Goal: Information Seeking & Learning: Learn about a topic

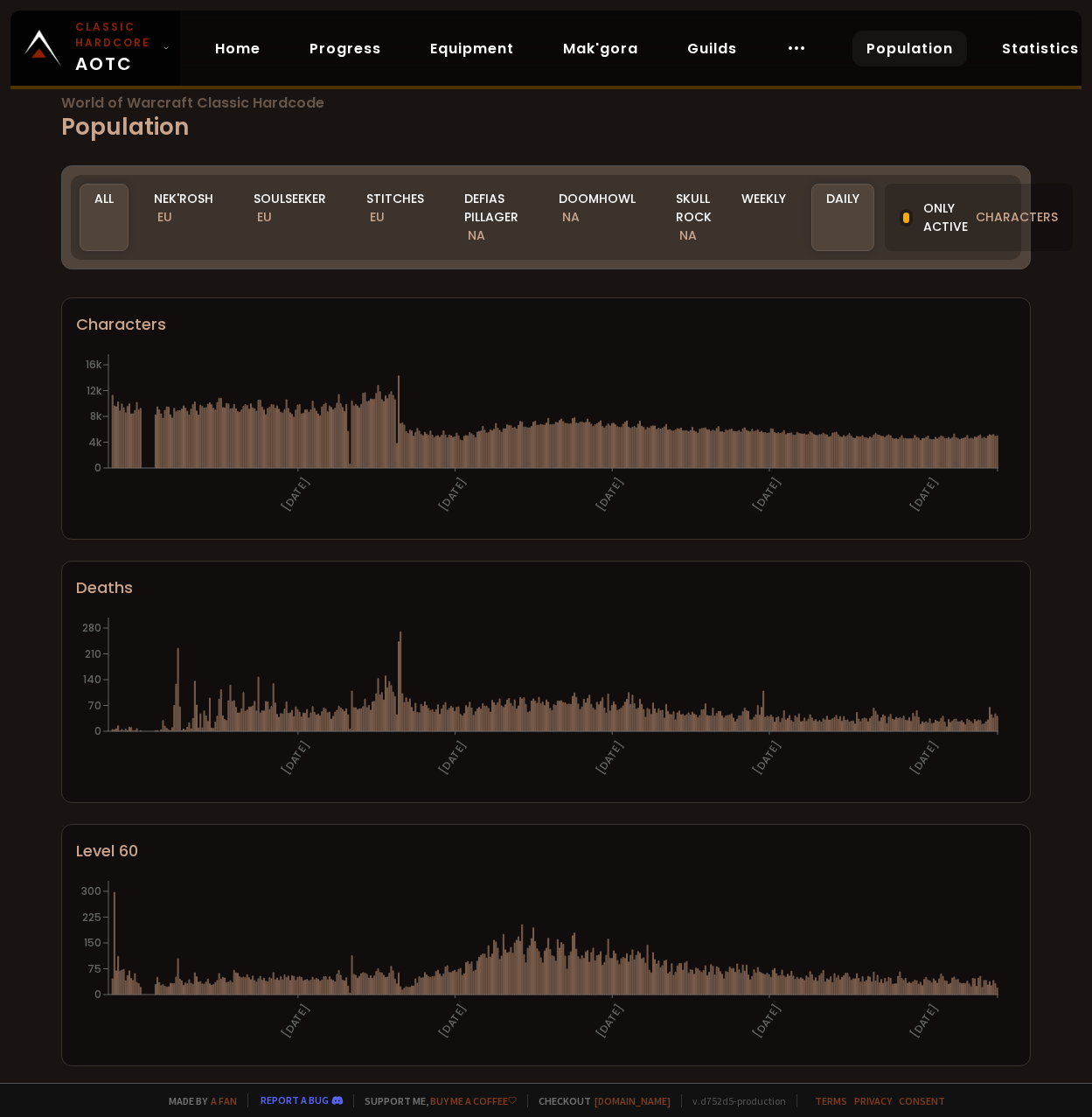
click at [267, 205] on div "Soulseeker EU" at bounding box center [290, 217] width 103 height 67
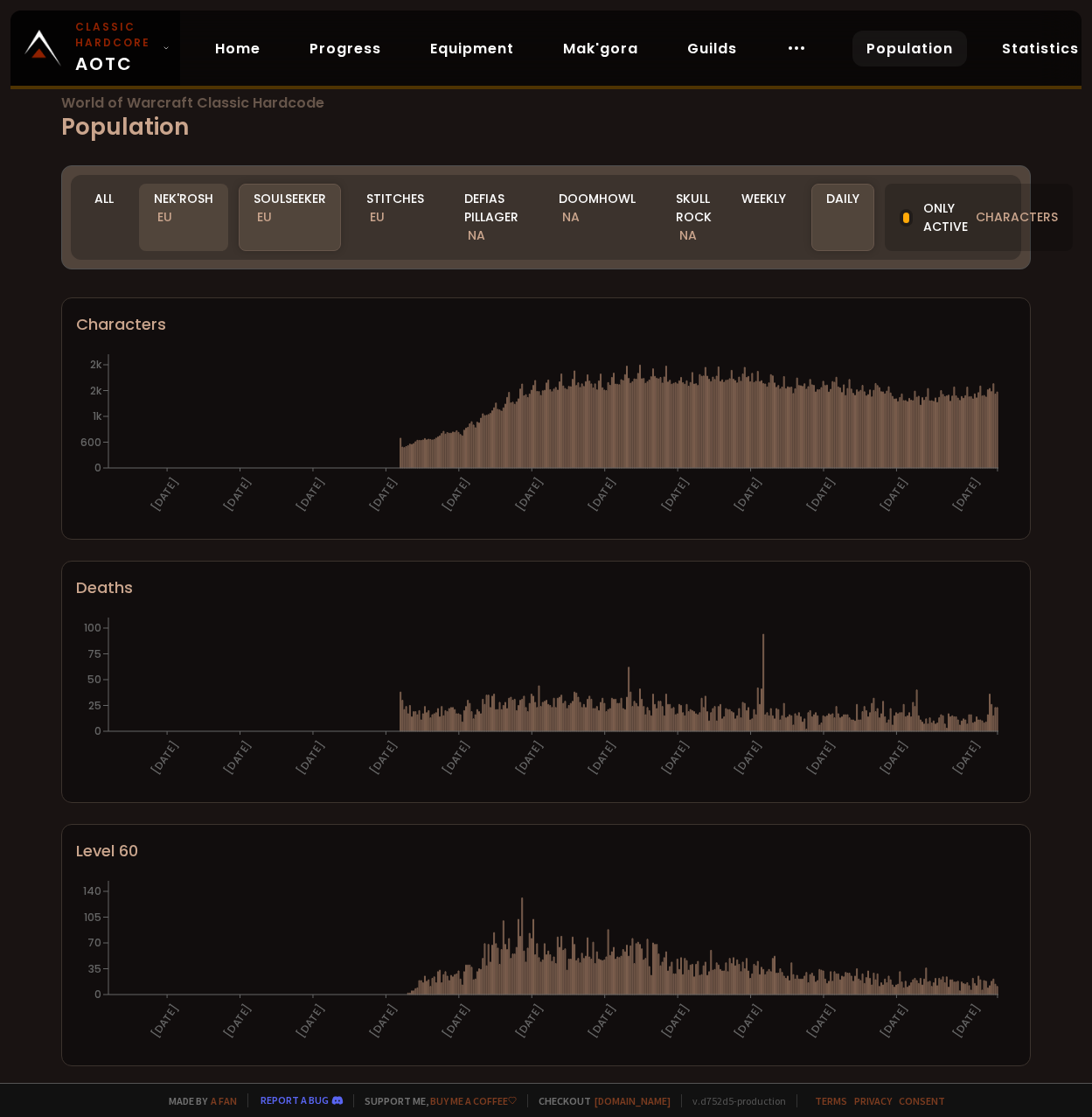
click at [193, 205] on div "Nek'Rosh EU" at bounding box center [183, 217] width 89 height 67
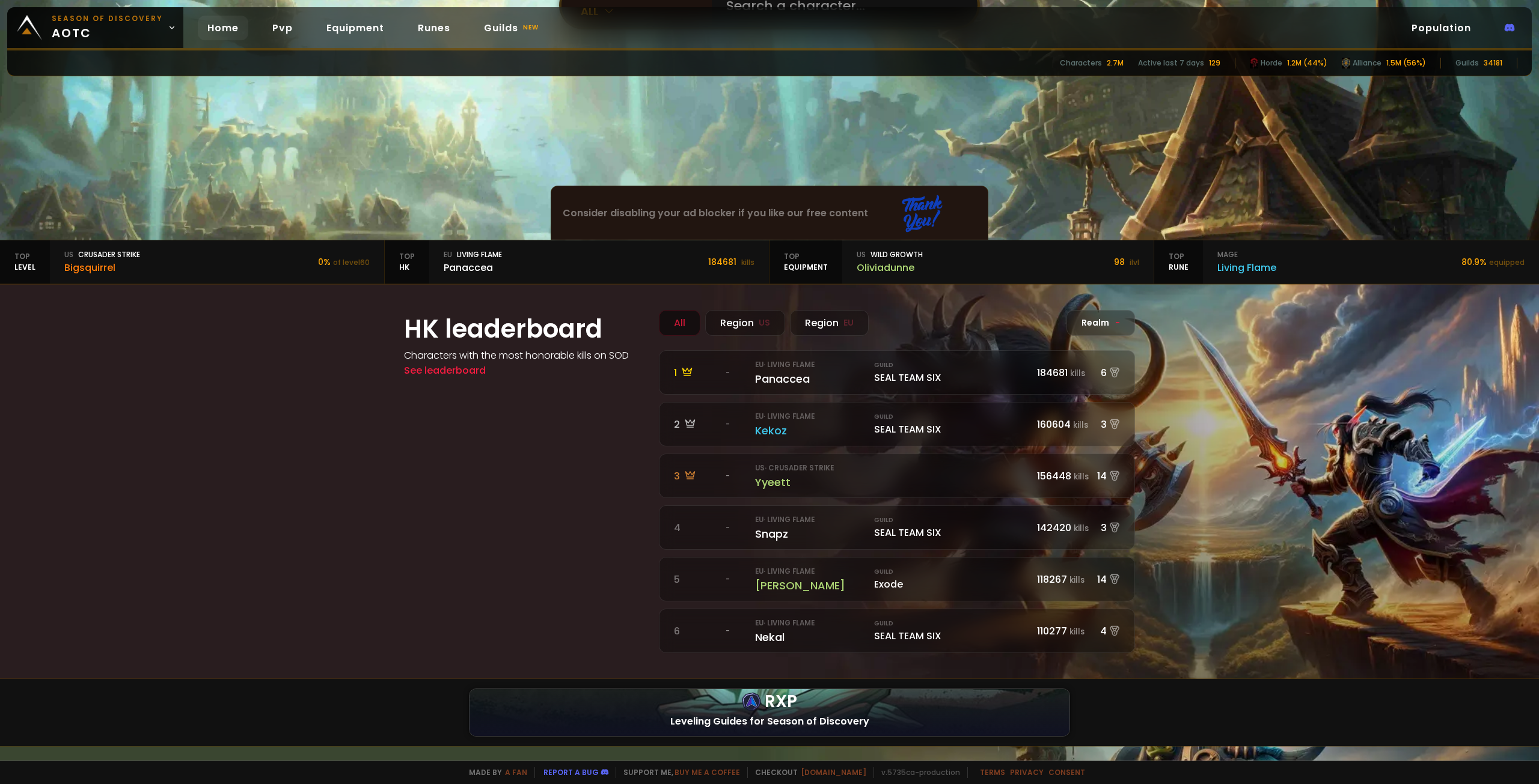
scroll to position [180, 0]
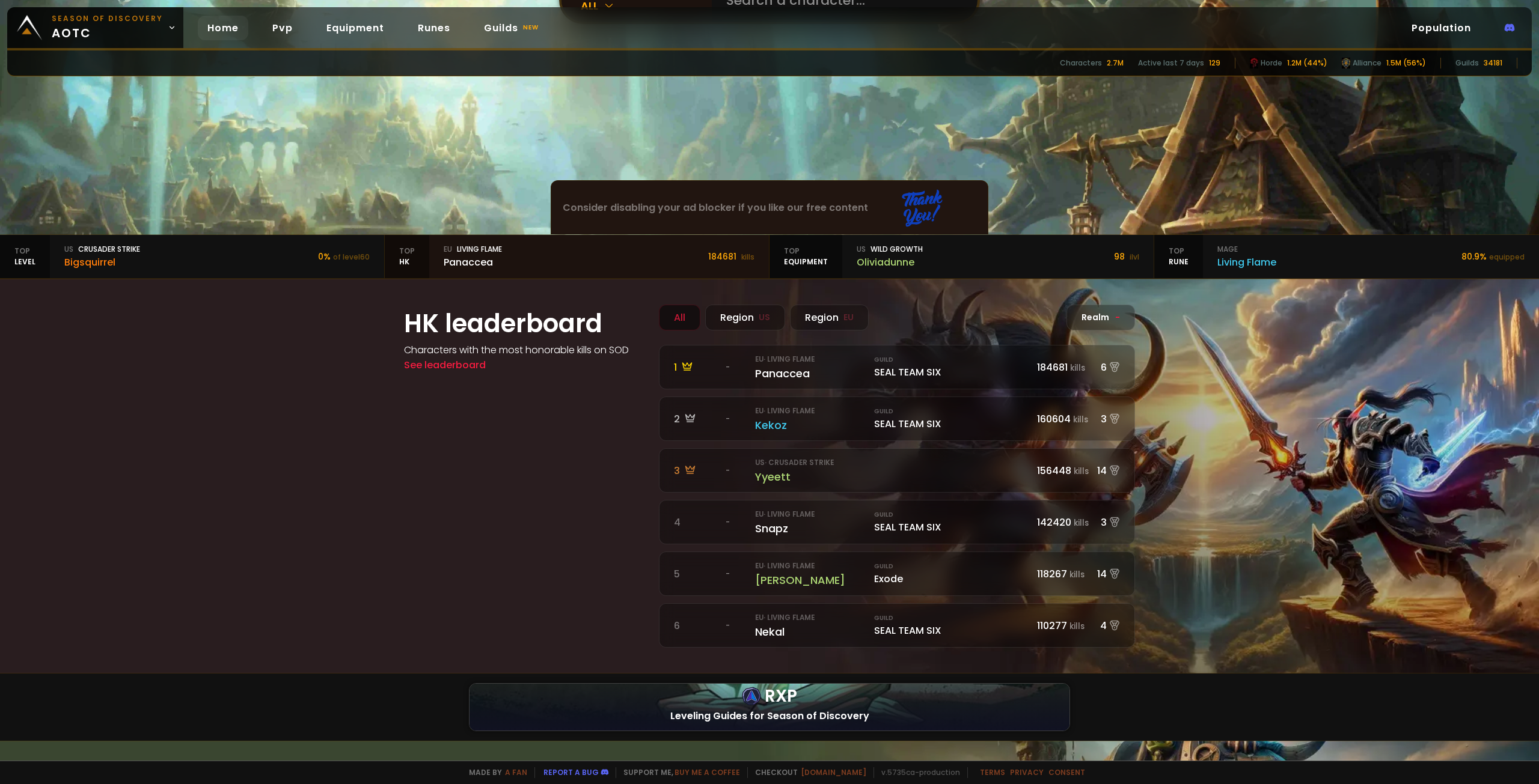
click at [494, 266] on div "Panaccea" at bounding box center [473, 262] width 58 height 15
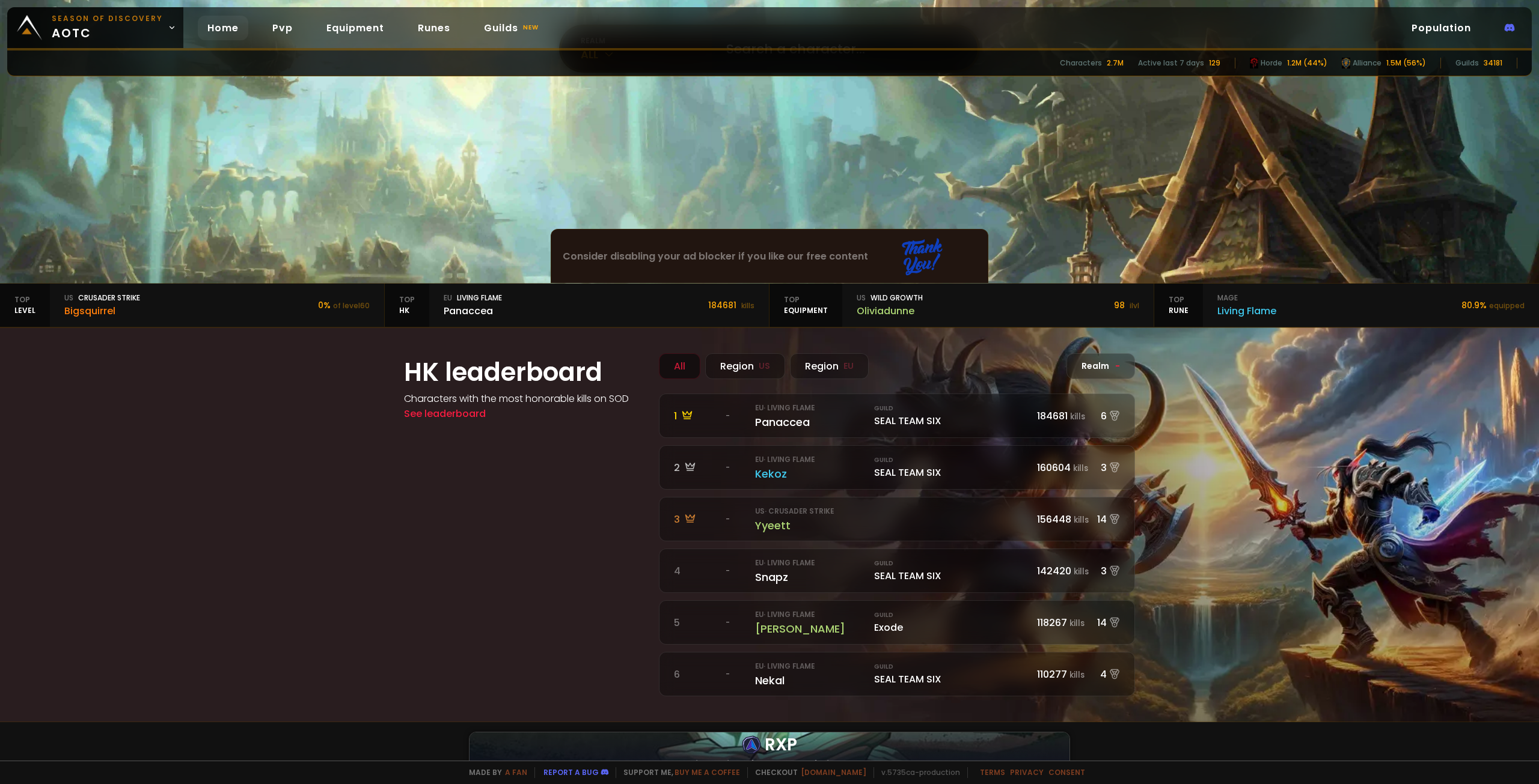
scroll to position [180, 0]
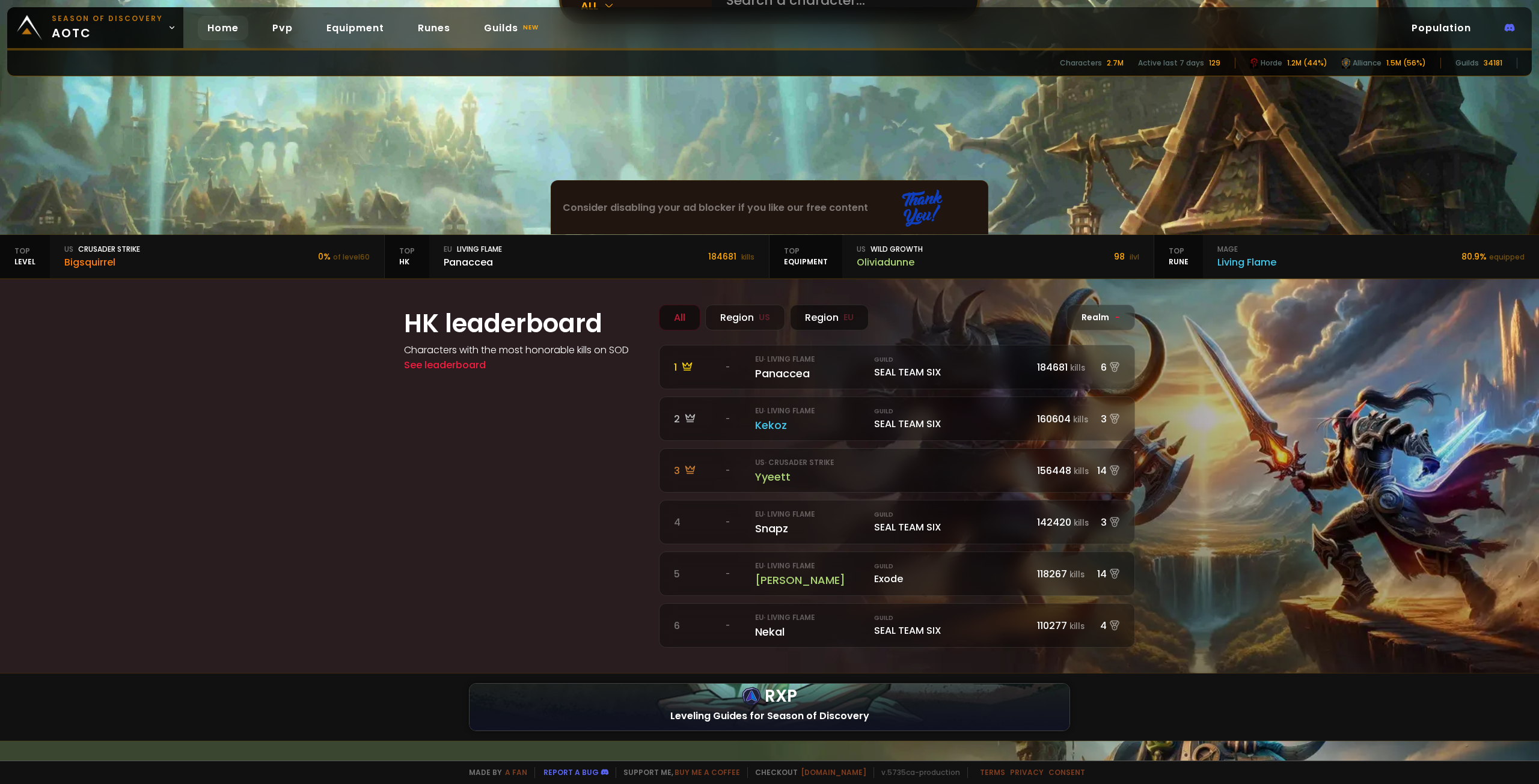
click at [750, 319] on div "Region EU" at bounding box center [829, 317] width 79 height 26
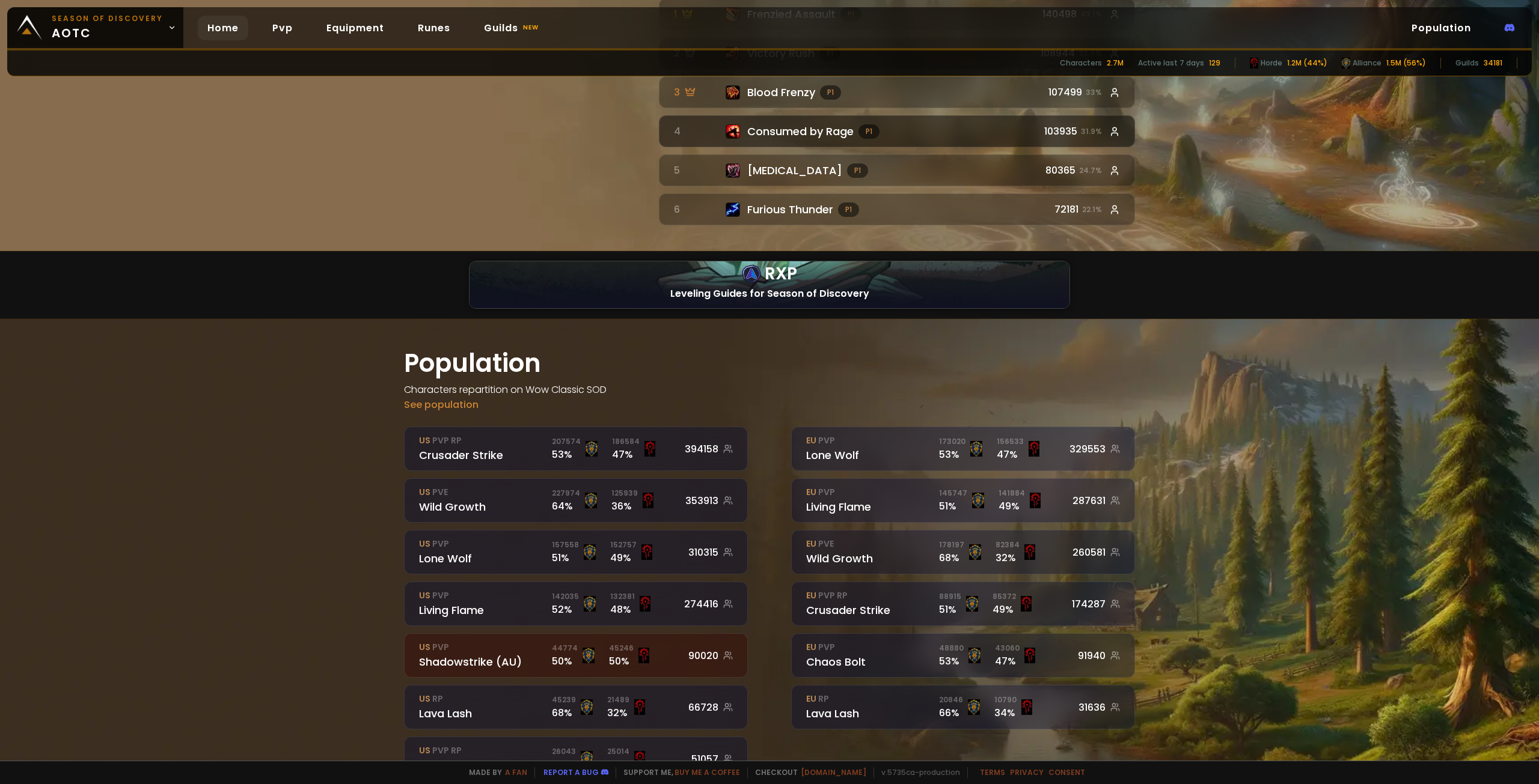
scroll to position [1507, 0]
